Goal: Task Accomplishment & Management: Use online tool/utility

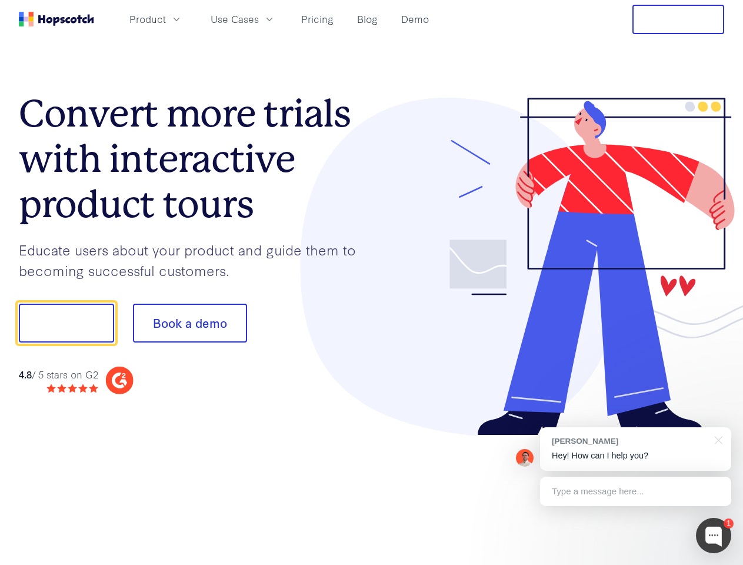
click at [372, 282] on div at bounding box center [548, 267] width 353 height 338
click at [166, 19] on span "Product" at bounding box center [147, 19] width 36 height 15
click at [259, 19] on span "Use Cases" at bounding box center [235, 19] width 48 height 15
click at [678, 19] on button "Free Trial" at bounding box center [678, 19] width 92 height 29
click at [66, 323] on button "Show me!" at bounding box center [66, 323] width 95 height 39
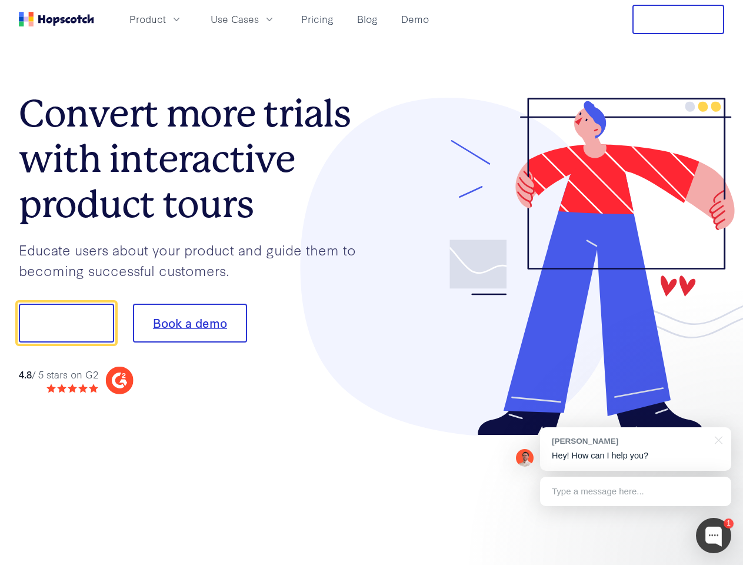
click at [189, 323] on button "Book a demo" at bounding box center [190, 323] width 114 height 39
click at [714, 535] on div at bounding box center [713, 535] width 35 height 35
click at [635, 449] on div "[PERSON_NAME] Hey! How can I help you?" at bounding box center [635, 449] width 191 height 44
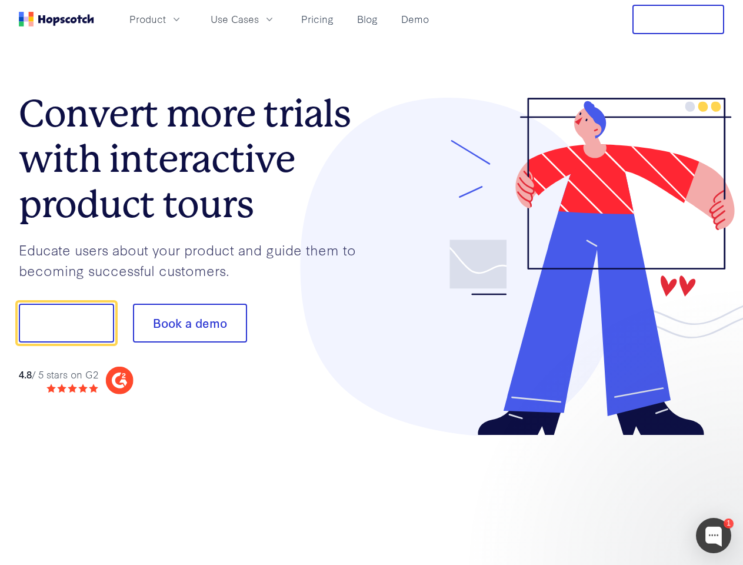
click at [716, 439] on div at bounding box center [621, 321] width 221 height 392
click at [635, 491] on div at bounding box center [621, 400] width 221 height 235
